Goal: Transaction & Acquisition: Purchase product/service

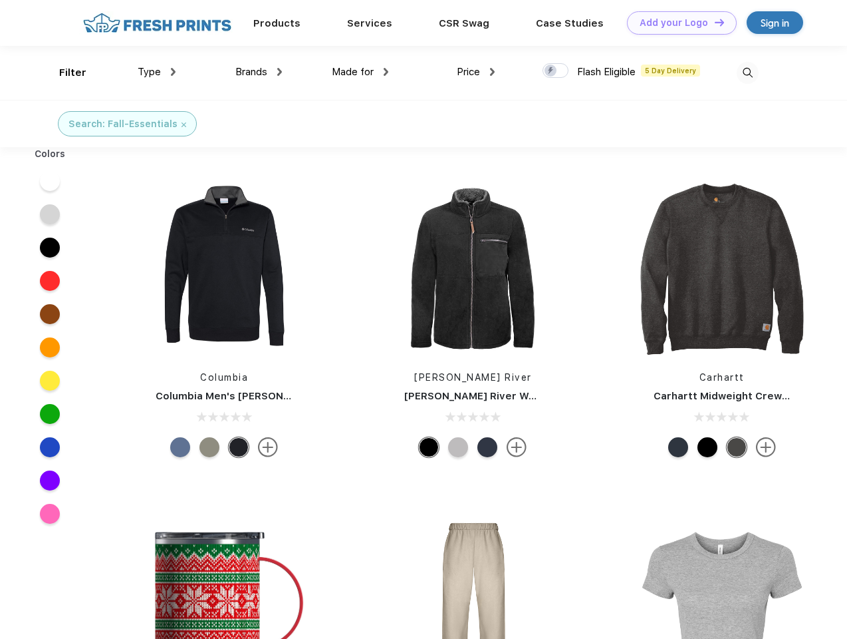
click at [677, 23] on link "Add your Logo Design Tool" at bounding box center [682, 22] width 110 height 23
click at [0, 0] on div "Design Tool" at bounding box center [0, 0] width 0 height 0
click at [714, 22] on link "Add your Logo Design Tool" at bounding box center [682, 22] width 110 height 23
click at [64, 72] on div "Filter" at bounding box center [72, 72] width 27 height 15
click at [157, 72] on span "Type" at bounding box center [149, 72] width 23 height 12
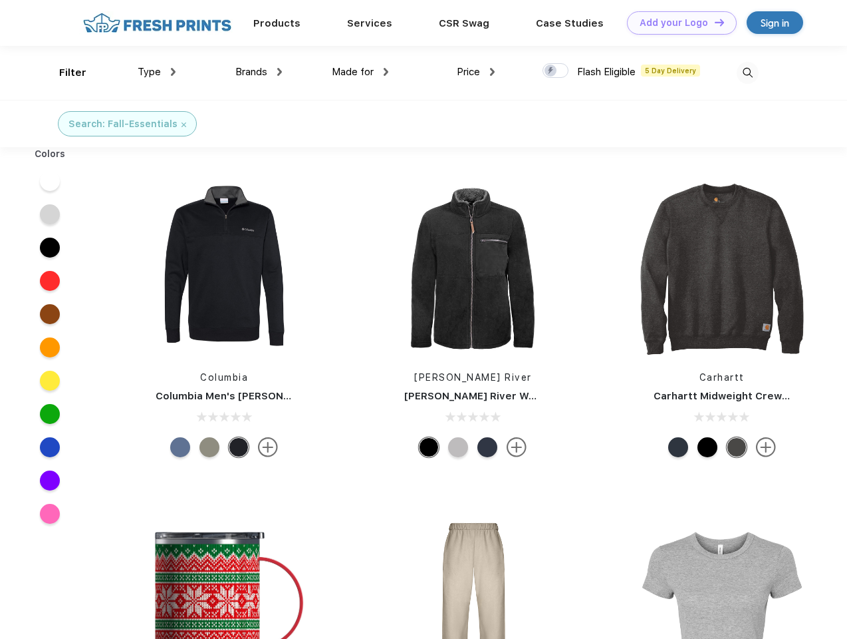
click at [259, 72] on span "Brands" at bounding box center [251, 72] width 32 height 12
click at [360, 72] on span "Made for" at bounding box center [353, 72] width 42 height 12
click at [476, 72] on span "Price" at bounding box center [468, 72] width 23 height 12
click at [556, 71] on div at bounding box center [556, 70] width 26 height 15
click at [551, 71] on input "checkbox" at bounding box center [547, 67] width 9 height 9
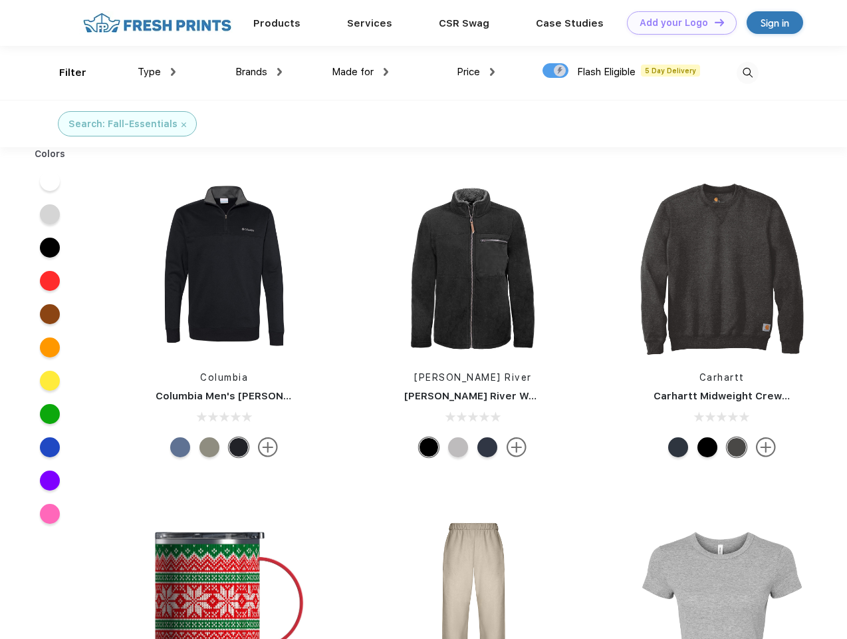
click at [748, 72] on img at bounding box center [748, 73] width 22 height 22
